Goal: Task Accomplishment & Management: Manage account settings

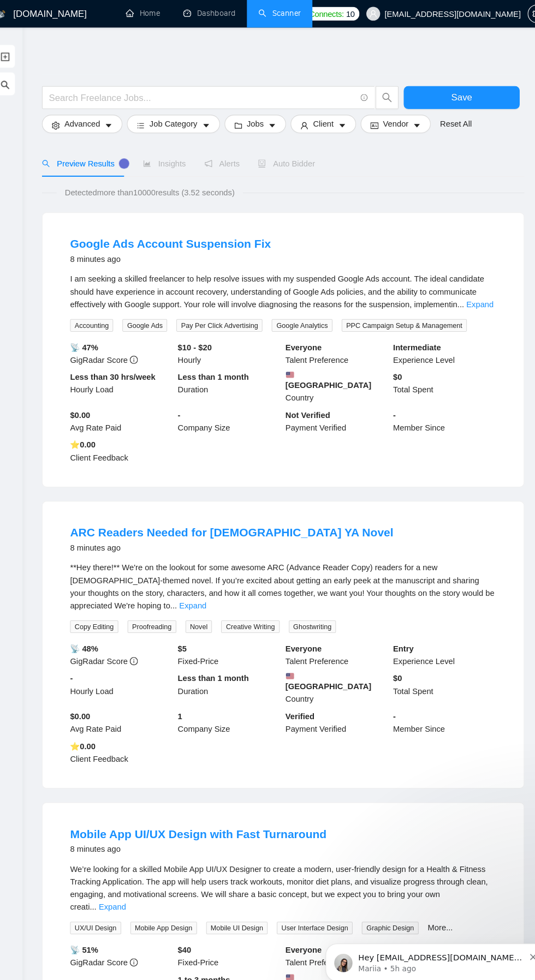
click at [218, 15] on link "Dashboard" at bounding box center [211, 12] width 50 height 9
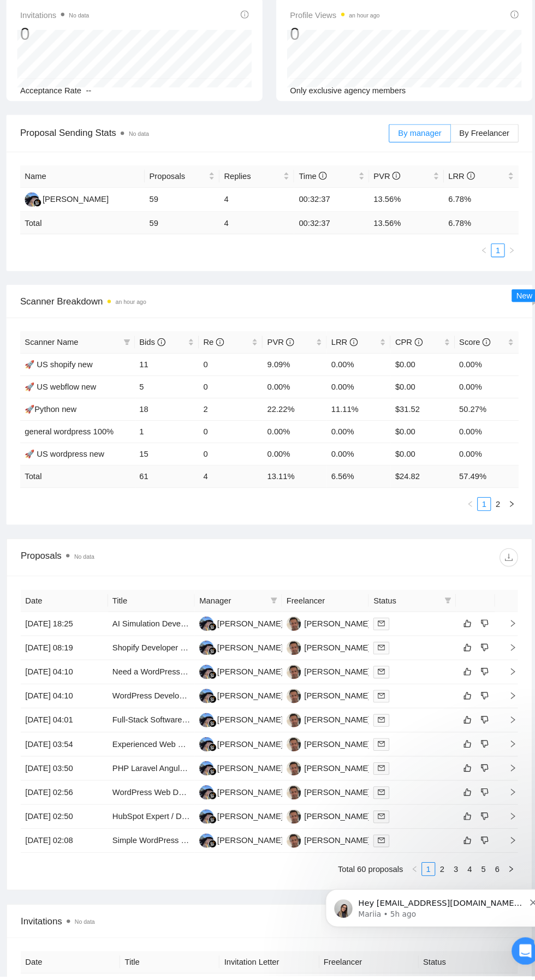
scroll to position [165, 0]
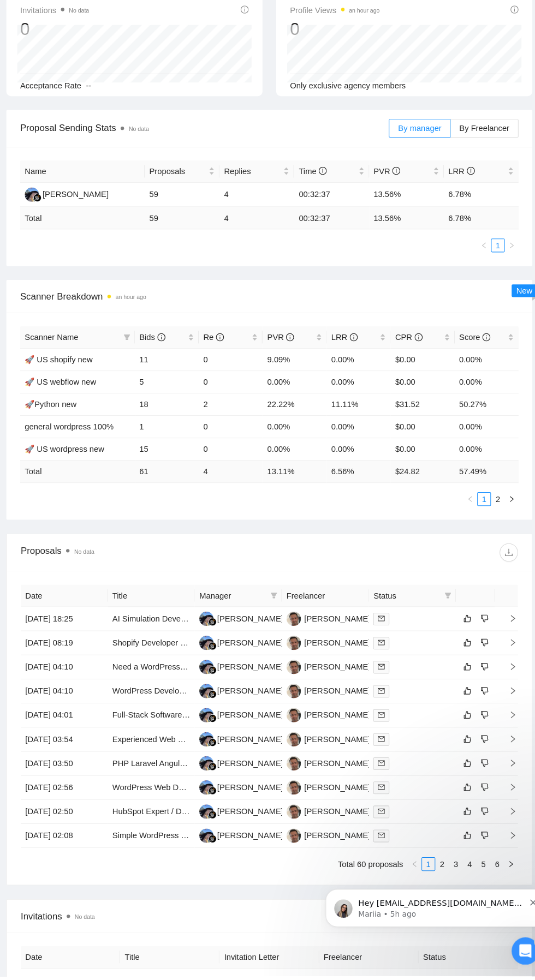
click at [432, 869] on link "2" at bounding box center [432, 874] width 12 height 12
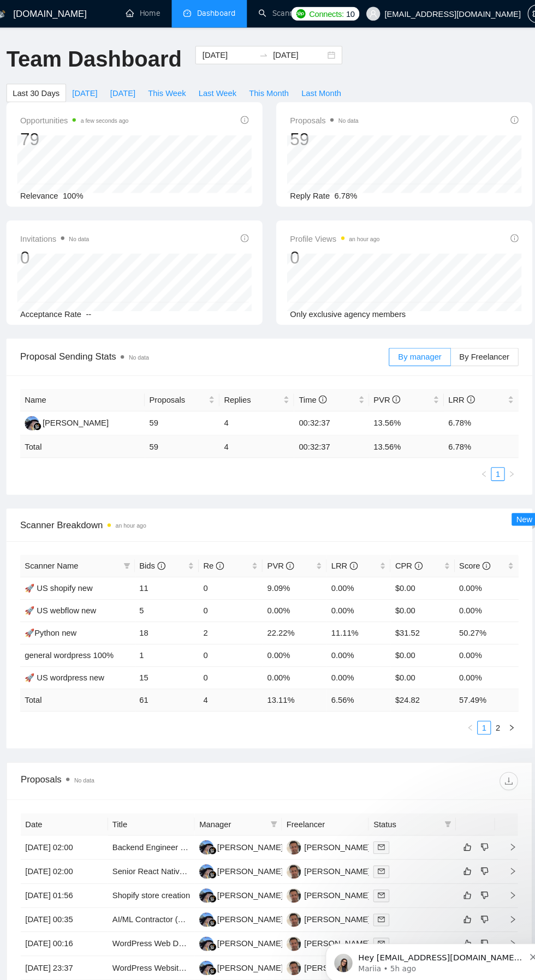
click at [283, 13] on link "Scanner" at bounding box center [277, 12] width 40 height 9
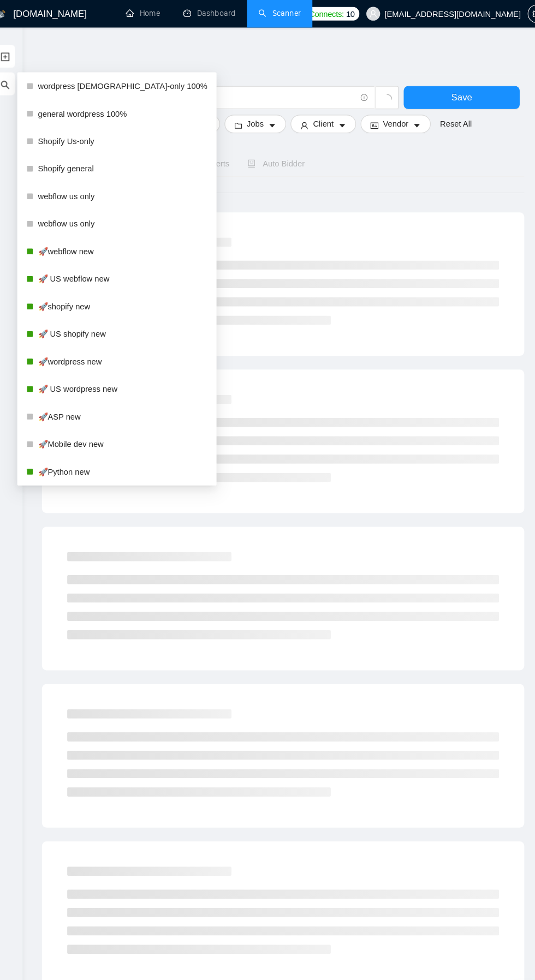
click at [105, 368] on link "🚀 US wordpress new" at bounding box center [127, 370] width 161 height 22
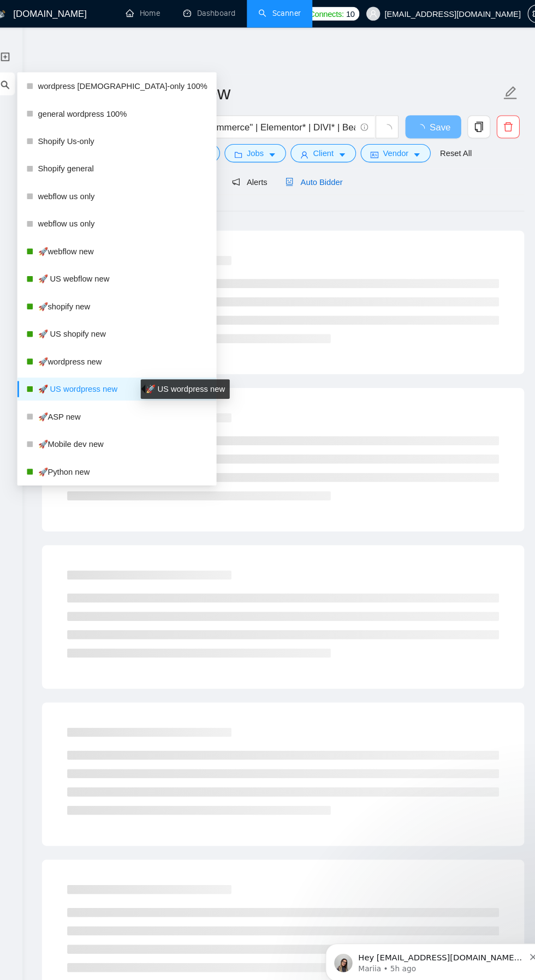
click at [327, 173] on span "Auto Bidder" at bounding box center [310, 173] width 54 height 9
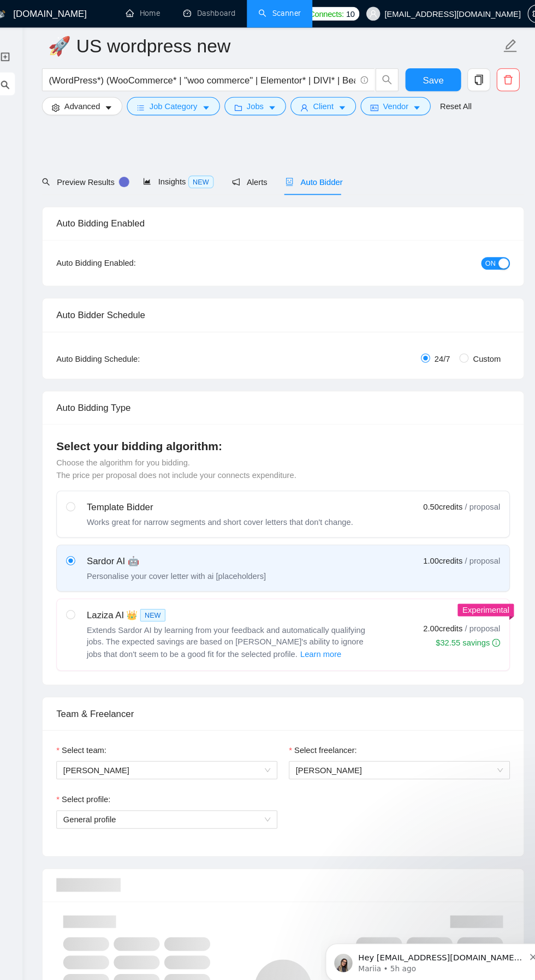
click at [219, 9] on link "Dashboard" at bounding box center [211, 12] width 50 height 9
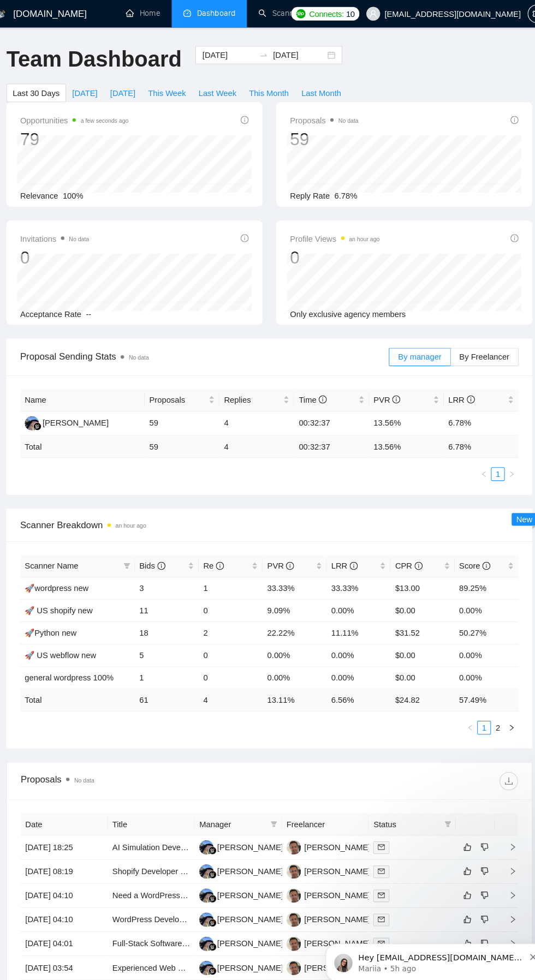
click at [491, 685] on button "button" at bounding box center [497, 691] width 13 height 13
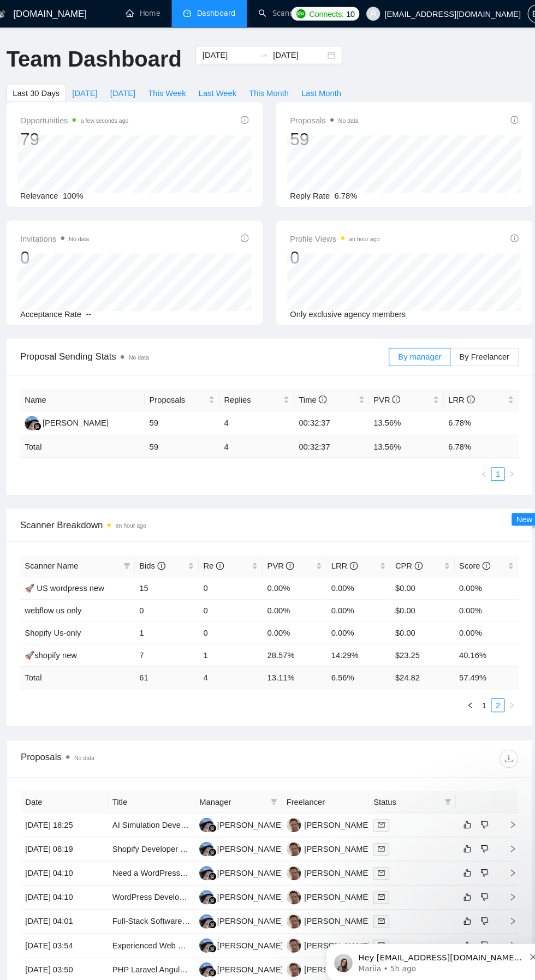
click at [475, 667] on link "1" at bounding box center [471, 671] width 12 height 12
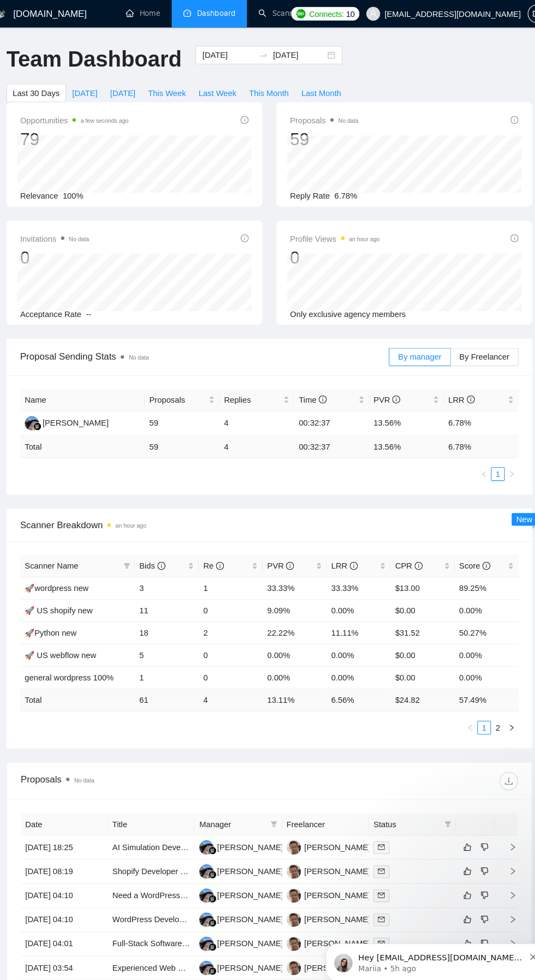
click at [279, 13] on link "Scanner" at bounding box center [277, 12] width 40 height 9
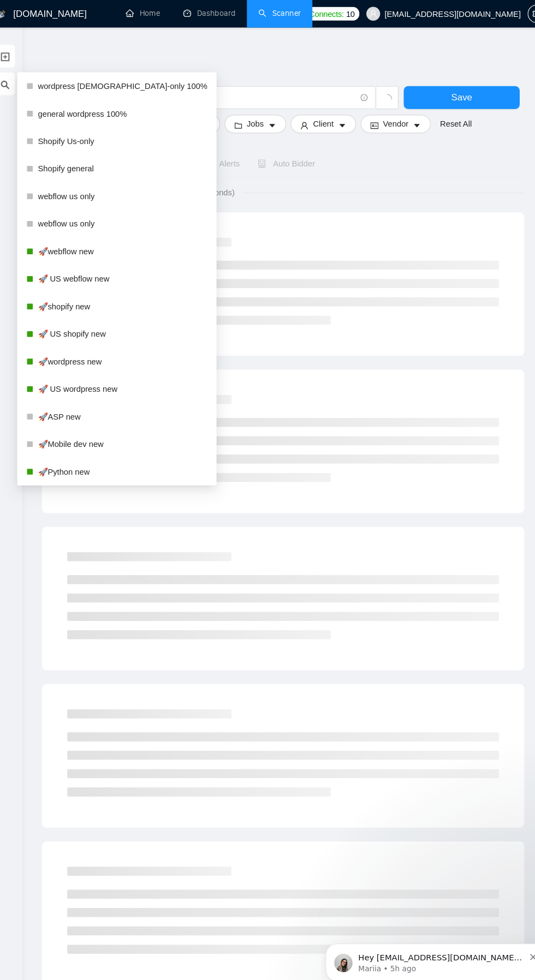
click at [112, 369] on link "🚀 US wordpress new" at bounding box center [127, 370] width 161 height 22
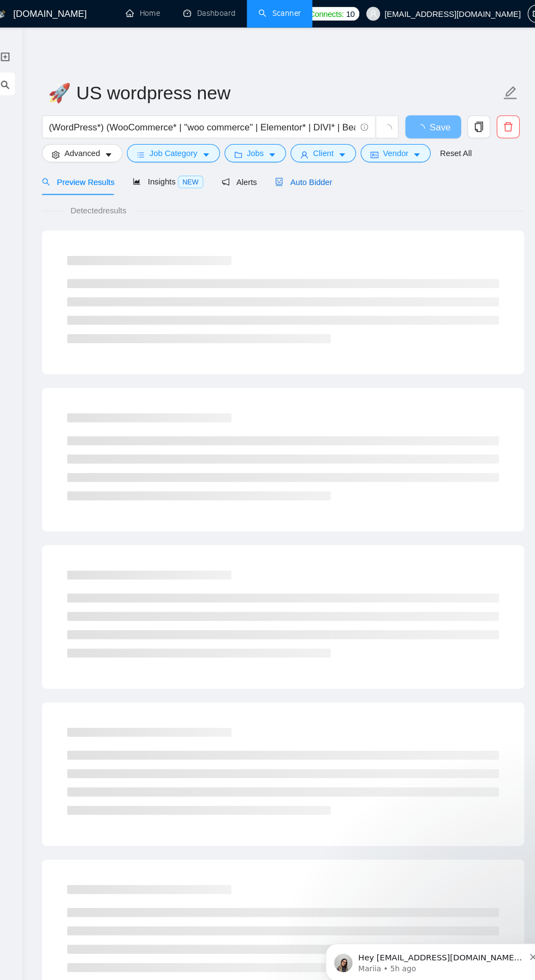
click at [310, 175] on span "Auto Bidder" at bounding box center [300, 173] width 54 height 9
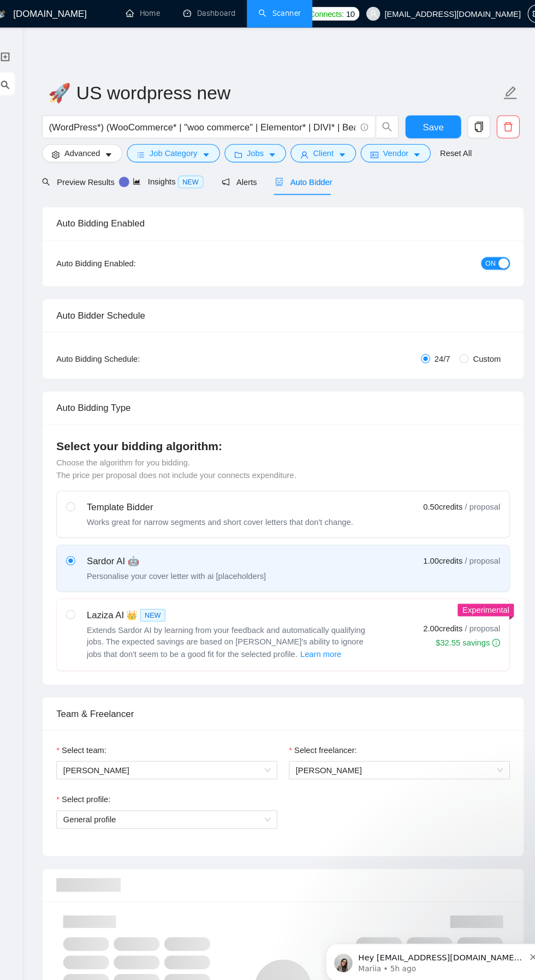
click at [477, 250] on span "ON" at bounding box center [478, 250] width 10 height 12
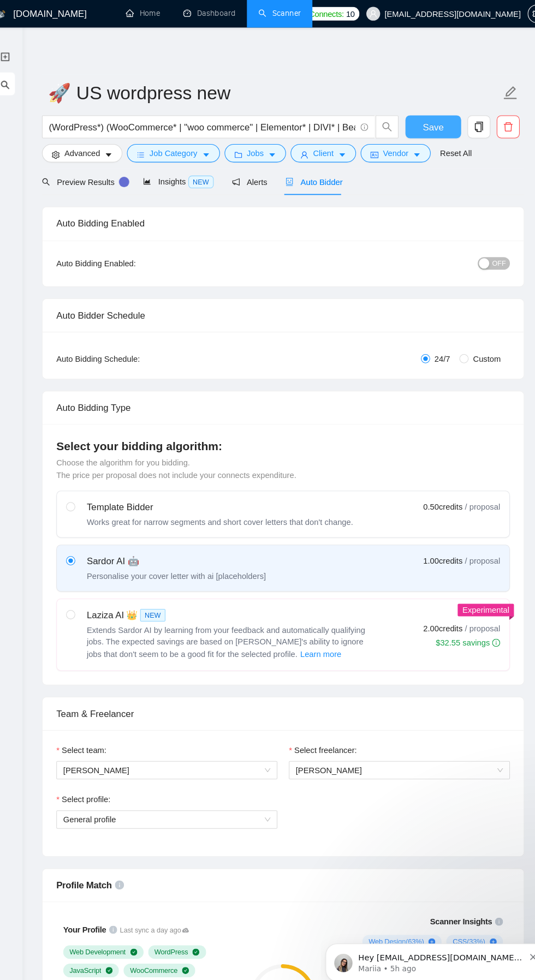
click at [425, 120] on span "Save" at bounding box center [423, 121] width 20 height 14
click at [26, 80] on ul "New Scanner My Scanners" at bounding box center [16, 69] width 33 height 52
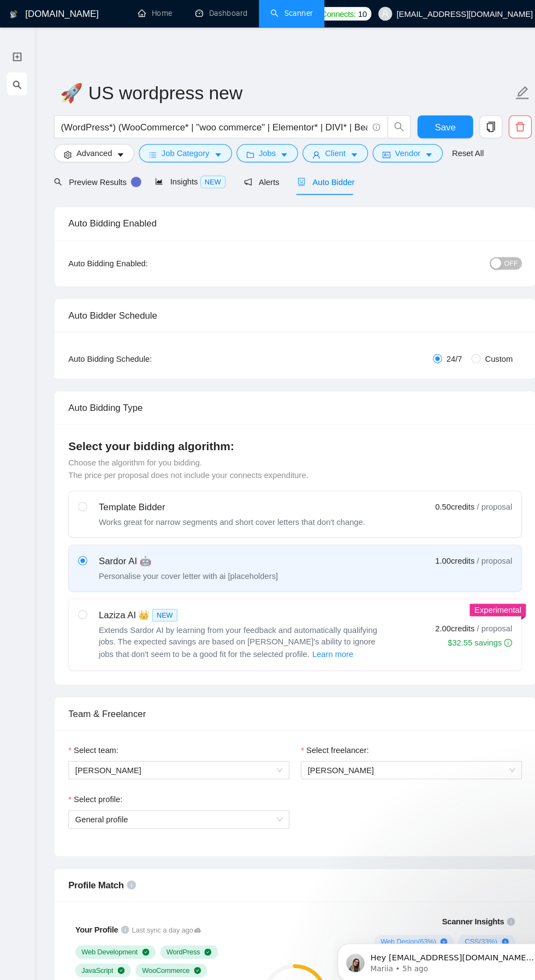
click at [16, 83] on icon "search" at bounding box center [16, 80] width 9 height 9
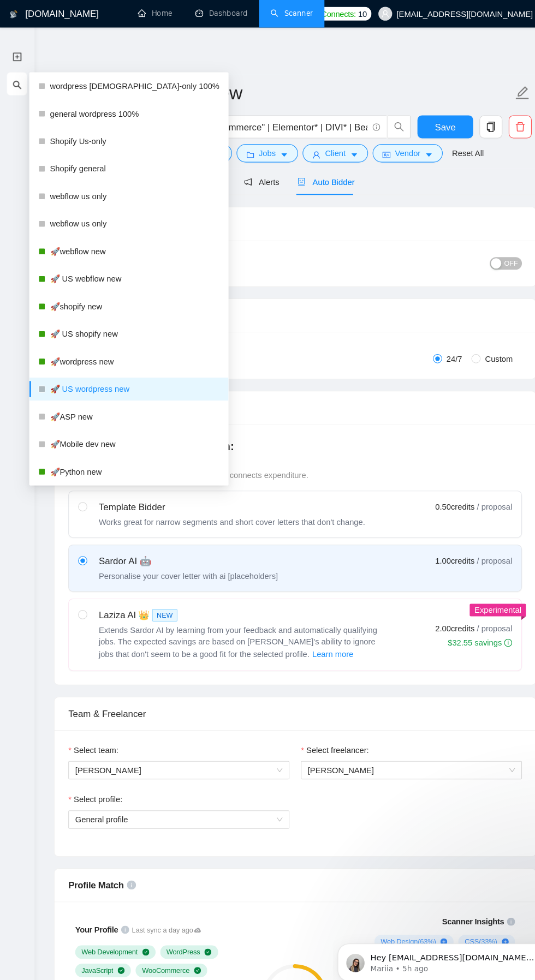
click at [105, 319] on link "🚀 US shopify new" at bounding box center [127, 318] width 161 height 22
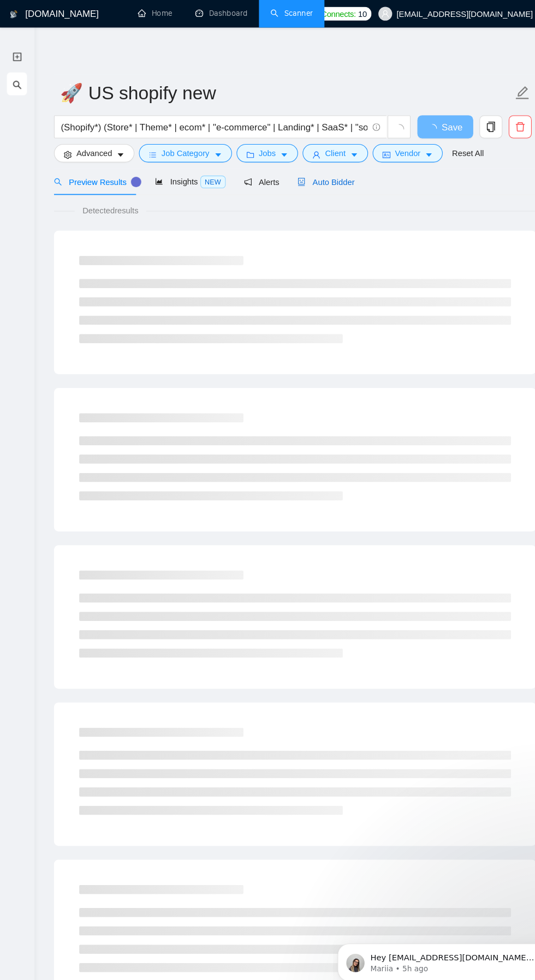
click at [315, 175] on span "Auto Bidder" at bounding box center [310, 173] width 54 height 9
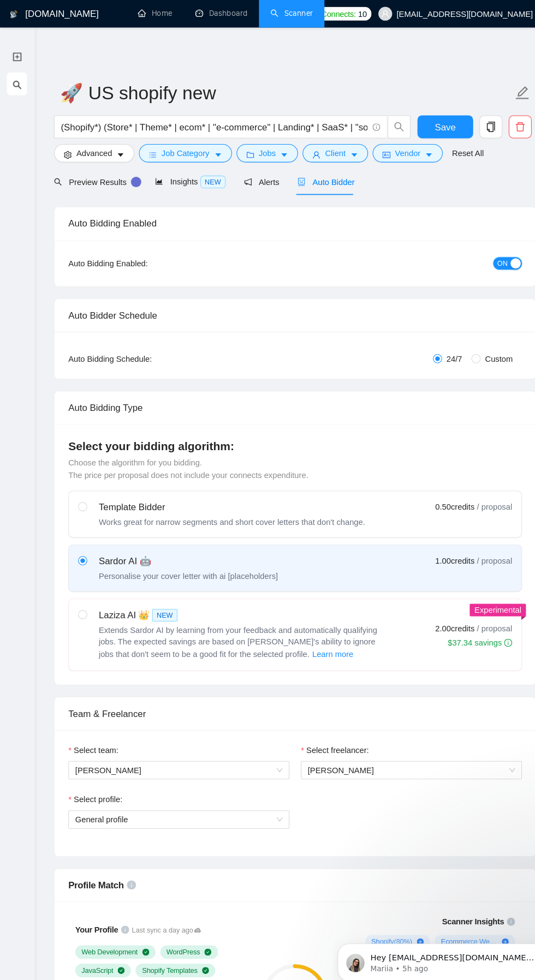
click at [479, 245] on span "ON" at bounding box center [478, 250] width 10 height 12
click at [425, 118] on span "Save" at bounding box center [423, 121] width 20 height 14
click at [217, 13] on link "Dashboard" at bounding box center [211, 12] width 50 height 9
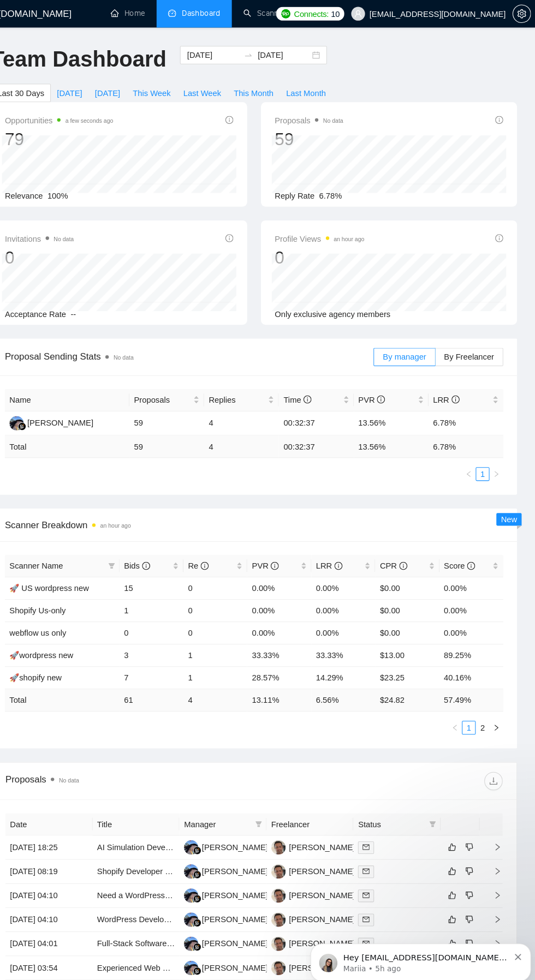
click at [491, 690] on button "button" at bounding box center [497, 691] width 13 height 13
